Goal: Task Accomplishment & Management: Manage account settings

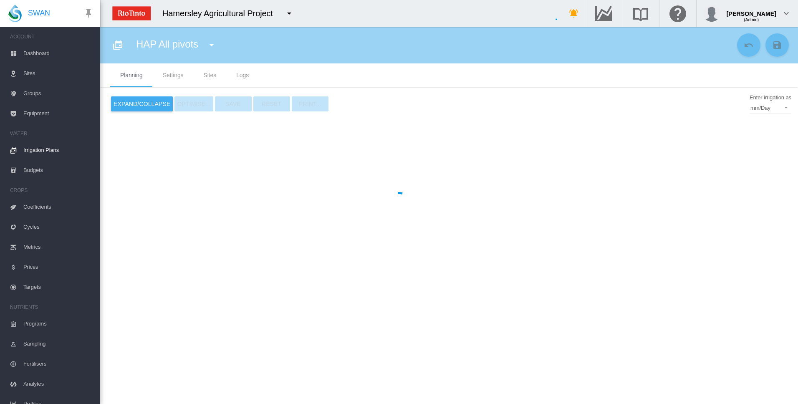
type input "**********"
type input "*"
type input "*****"
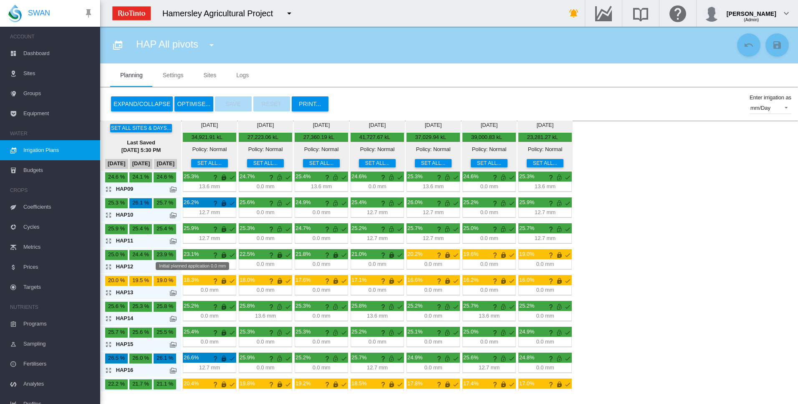
scroll to position [221, 0]
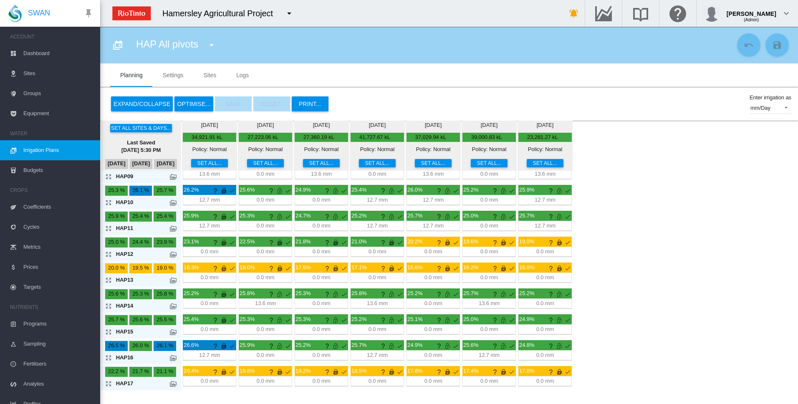
click at [106, 307] on md-icon "icon-arrow-expand" at bounding box center [110, 306] width 10 height 10
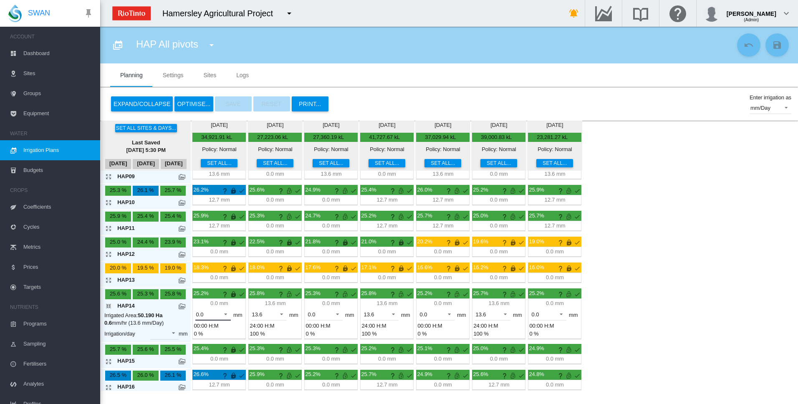
click at [226, 314] on span at bounding box center [223, 314] width 10 height 8
click at [220, 336] on md-option "13.6" at bounding box center [218, 335] width 57 height 20
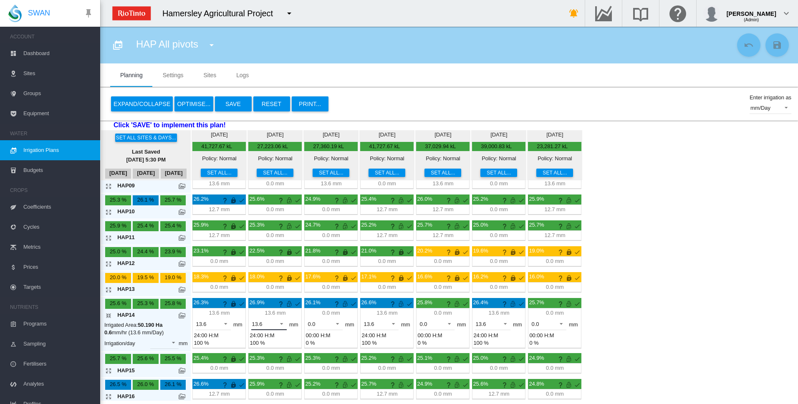
click at [284, 323] on span at bounding box center [279, 323] width 10 height 8
click at [276, 308] on md-option "0.0" at bounding box center [274, 304] width 57 height 20
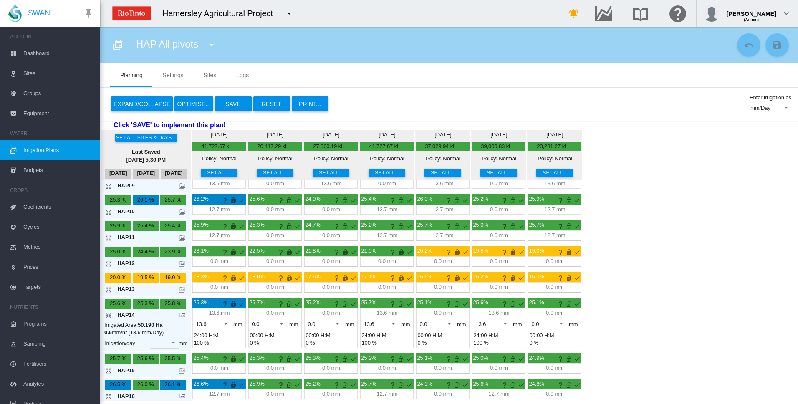
click at [109, 317] on md-icon "icon-arrow-collapse" at bounding box center [110, 316] width 10 height 10
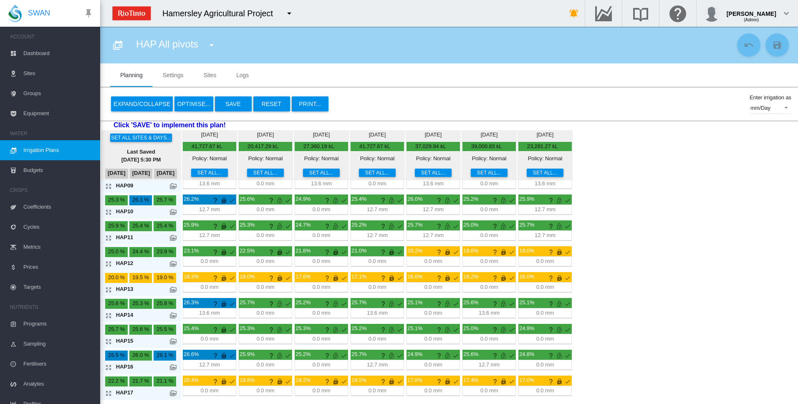
click at [226, 107] on button "Save" at bounding box center [233, 103] width 37 height 15
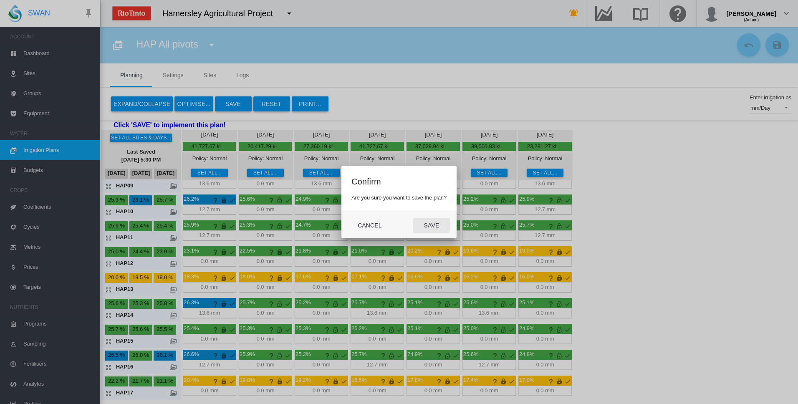
click at [441, 228] on button "Save" at bounding box center [431, 225] width 37 height 15
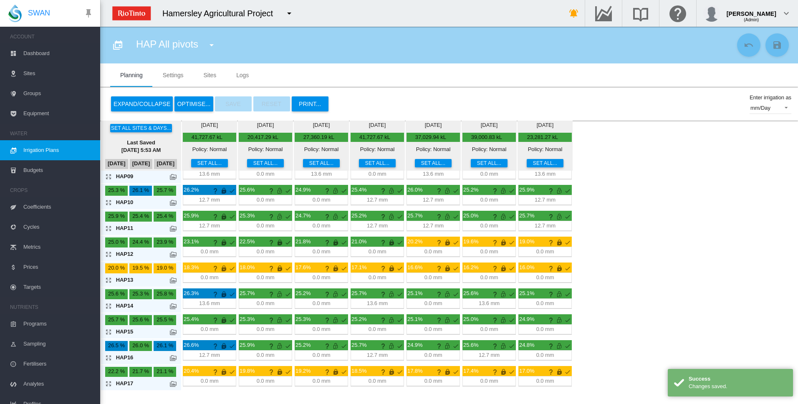
click at [185, 100] on button "OPTIMISE..." at bounding box center [194, 103] width 38 height 15
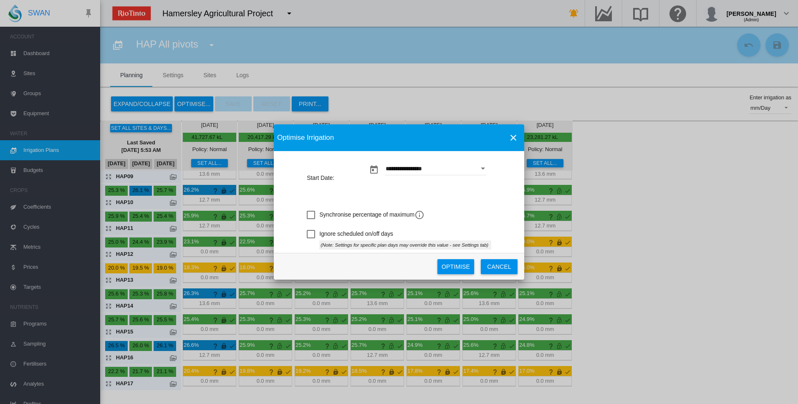
click at [452, 271] on button "Optimise" at bounding box center [456, 266] width 37 height 15
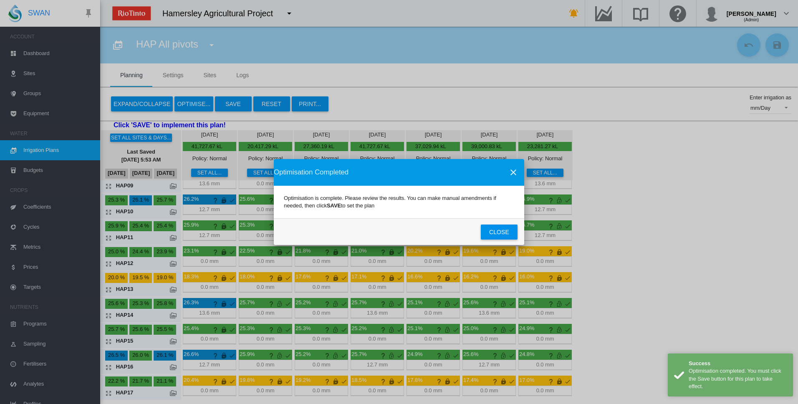
click at [494, 235] on button "Close" at bounding box center [499, 232] width 37 height 15
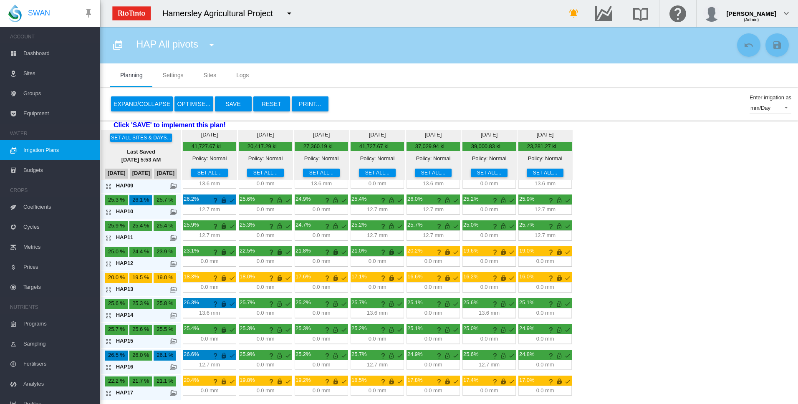
click at [231, 103] on button "Save" at bounding box center [233, 103] width 37 height 15
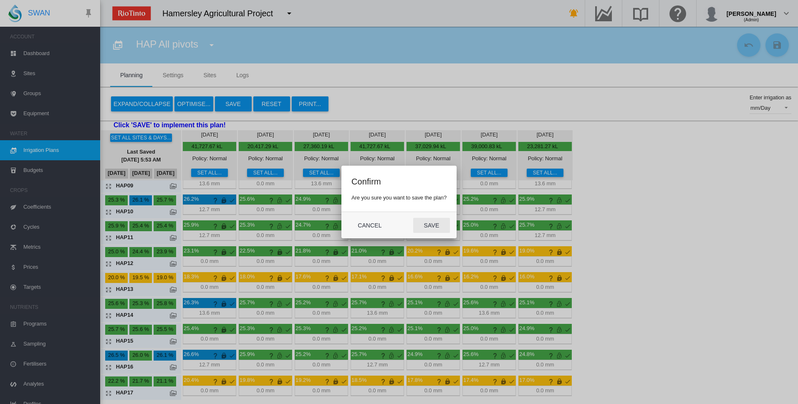
click at [428, 226] on button "Save" at bounding box center [431, 225] width 37 height 15
